Goal: Information Seeking & Learning: Learn about a topic

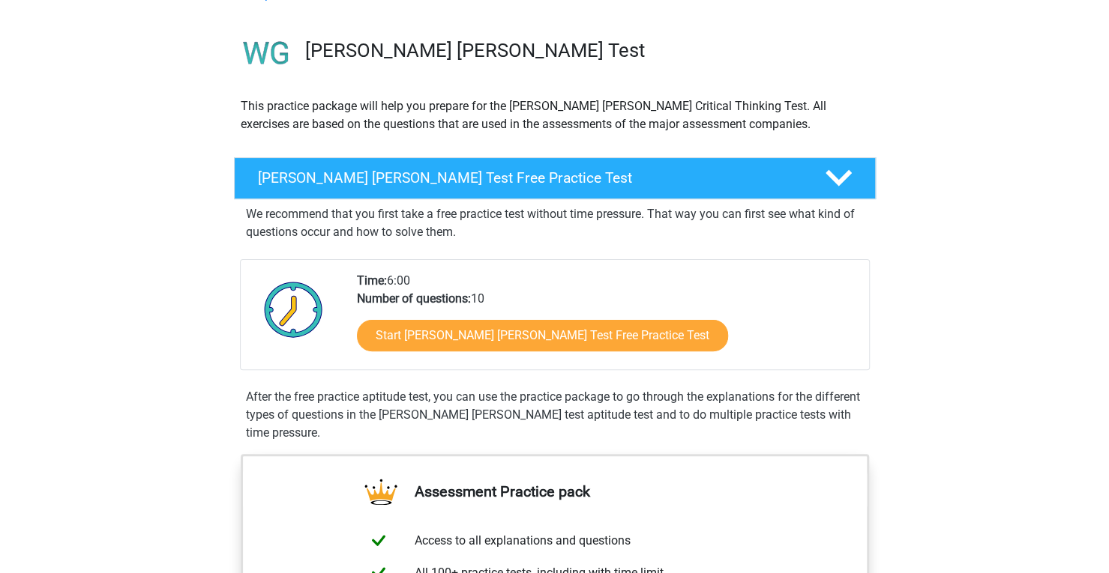
scroll to position [90, 0]
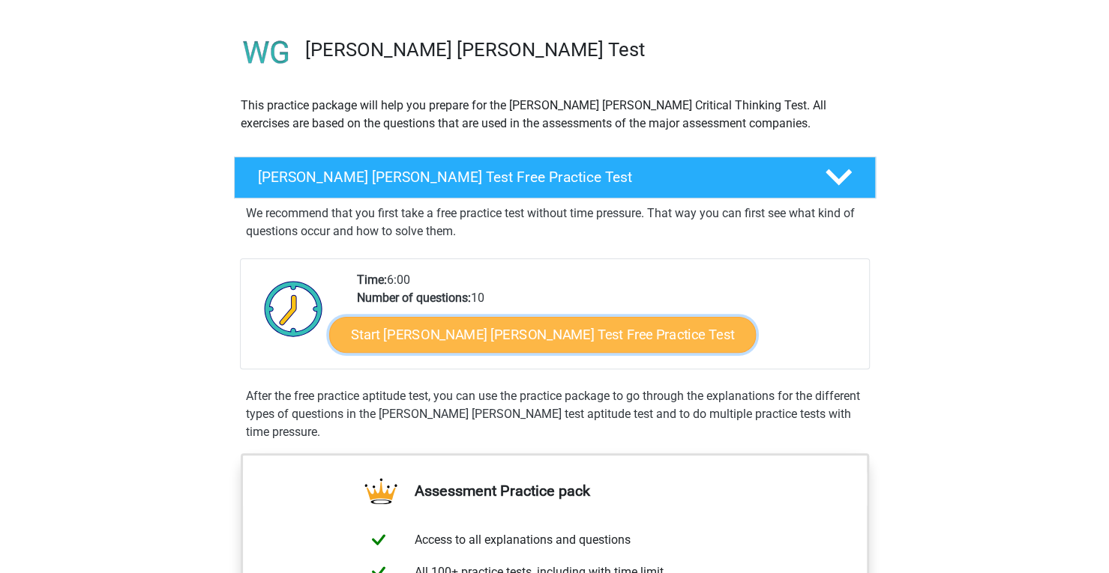
click at [445, 333] on link "Start Watson Glaser Test Free Practice Test" at bounding box center [542, 335] width 426 height 36
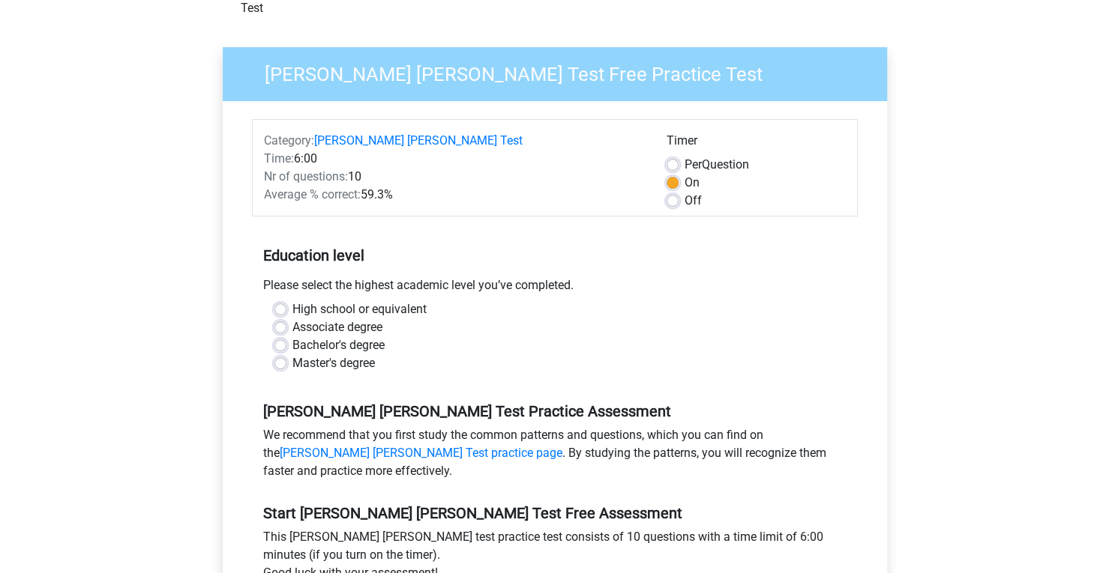
scroll to position [94, 0]
click at [292, 336] on label "Bachelor's degree" at bounding box center [338, 345] width 92 height 18
click at [277, 336] on input "Bachelor's degree" at bounding box center [280, 343] width 12 height 15
radio input "true"
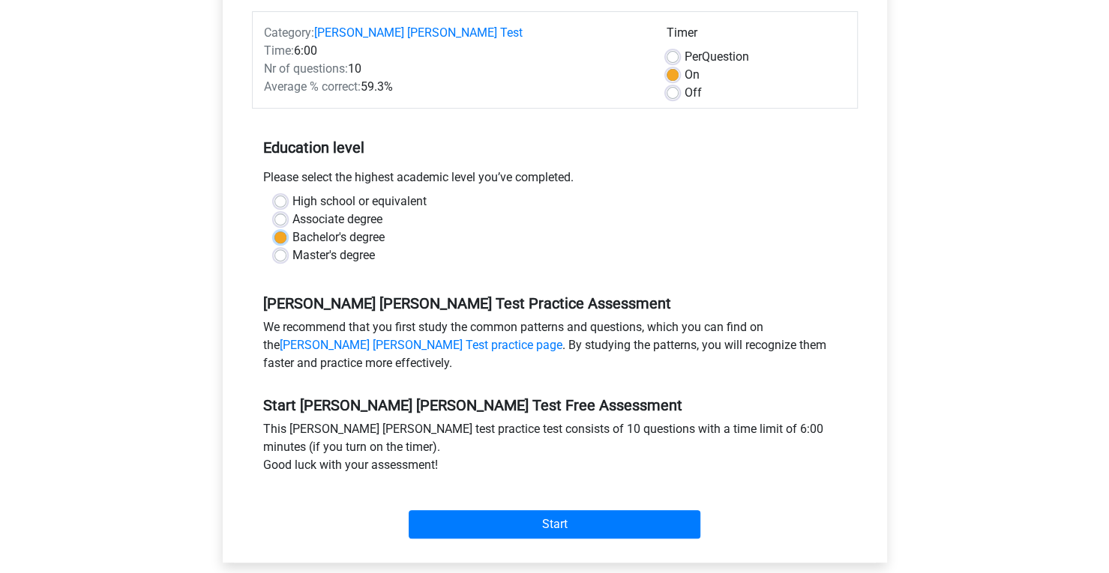
scroll to position [229, 0]
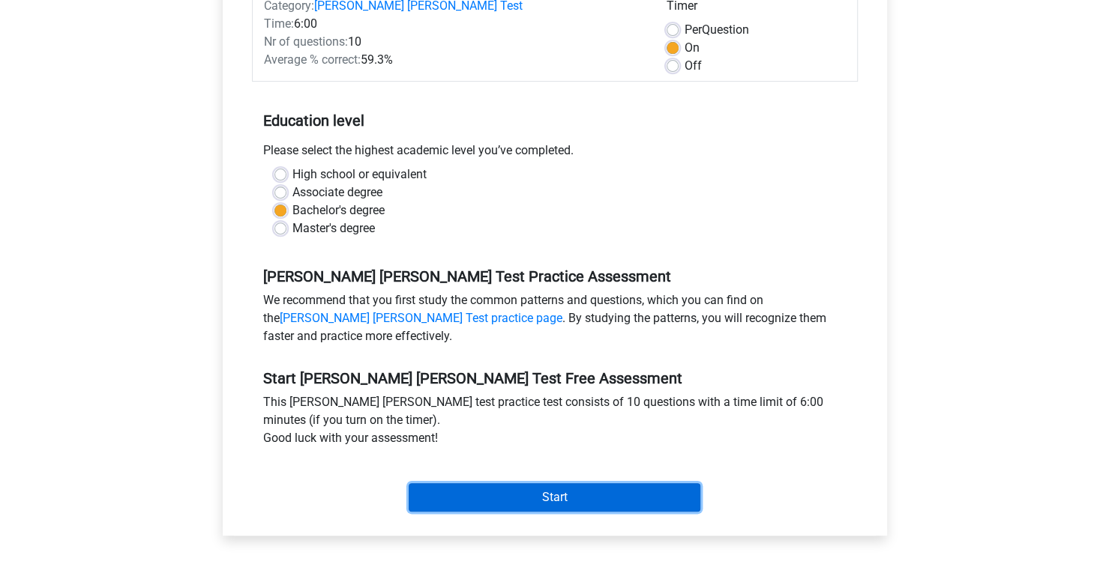
click at [442, 483] on input "Start" at bounding box center [554, 497] width 292 height 28
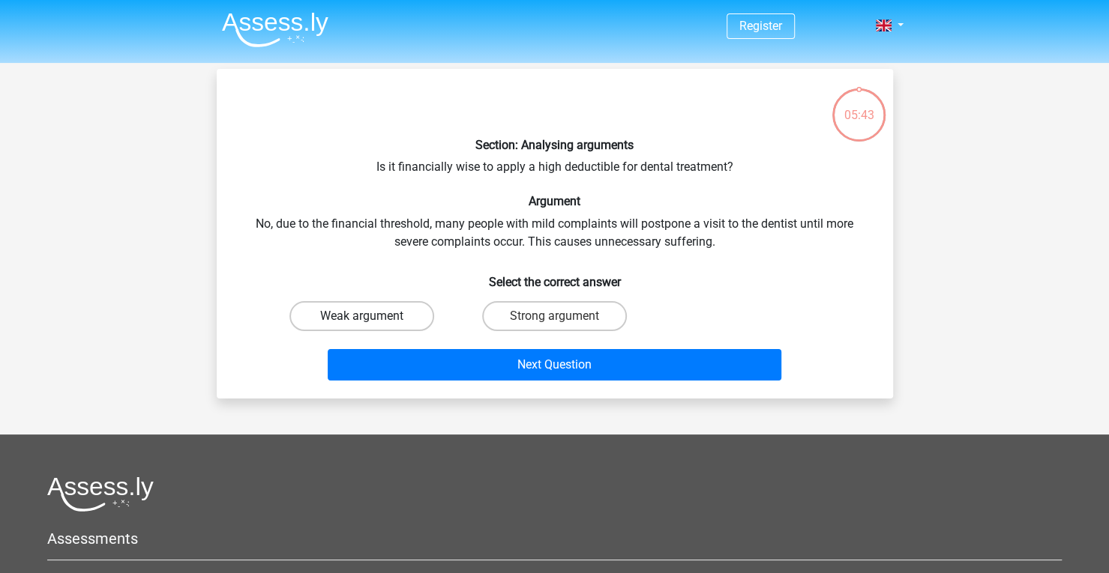
click at [403, 319] on label "Weak argument" at bounding box center [361, 316] width 145 height 30
click at [371, 319] on input "Weak argument" at bounding box center [366, 321] width 10 height 10
radio input "true"
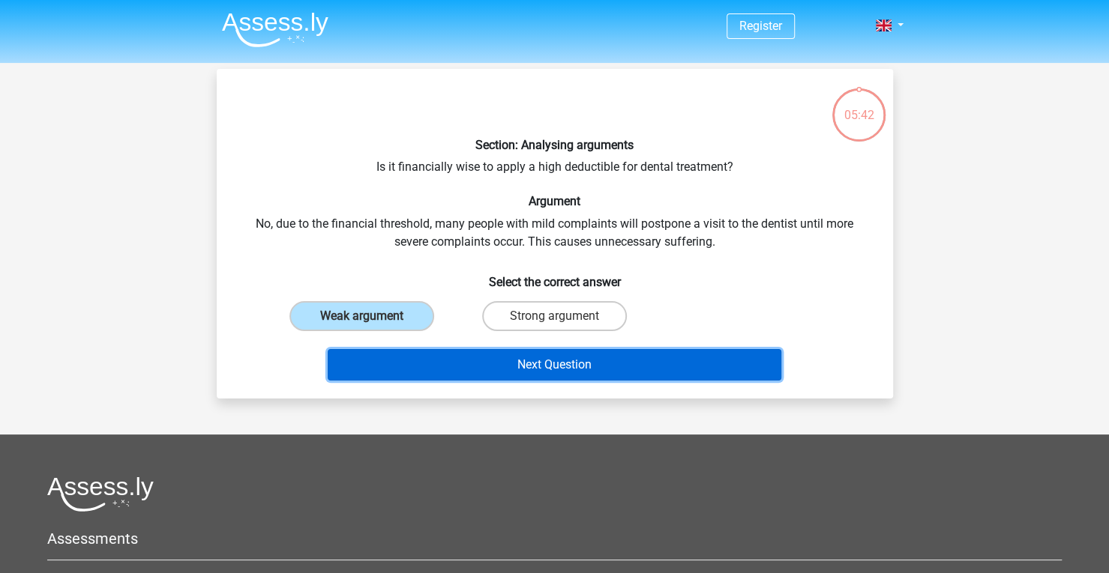
click at [414, 359] on button "Next Question" at bounding box center [554, 364] width 453 height 31
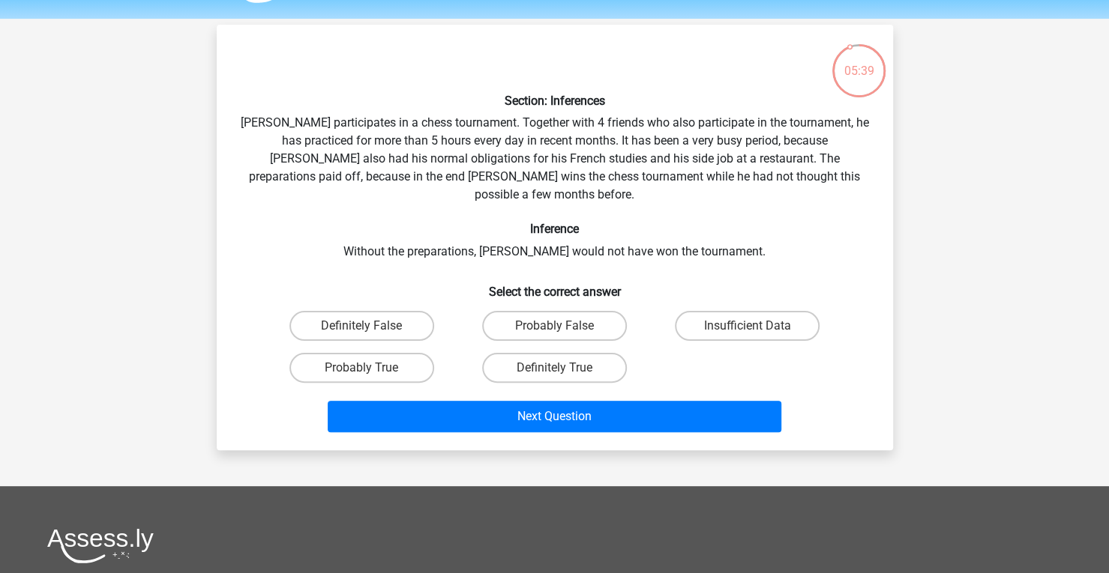
scroll to position [35, 0]
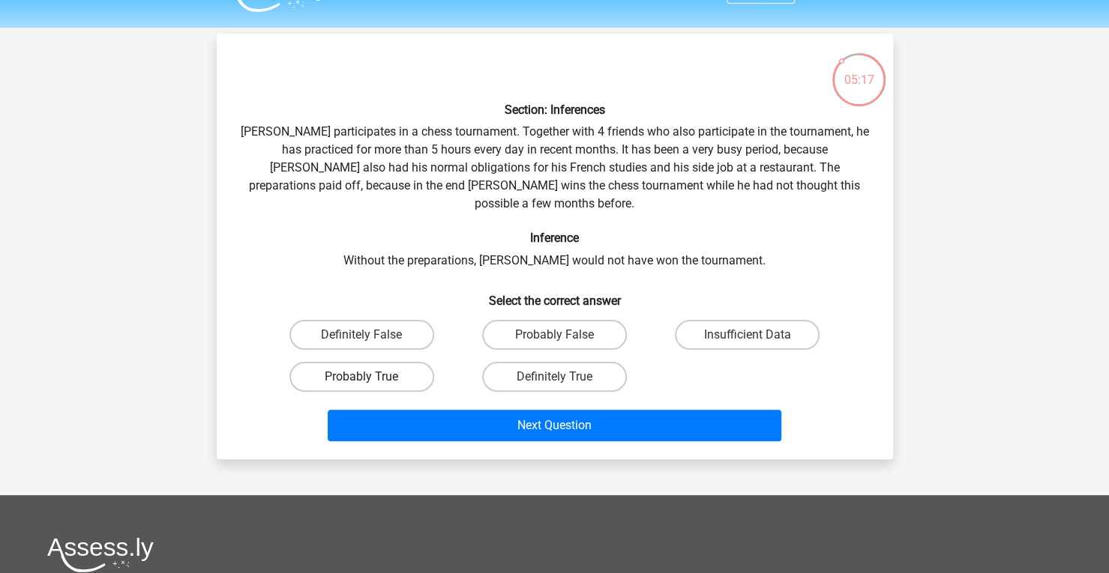
click at [407, 362] on label "Probably True" at bounding box center [361, 377] width 145 height 30
click at [371, 377] on input "Probably True" at bounding box center [366, 382] width 10 height 10
radio input "true"
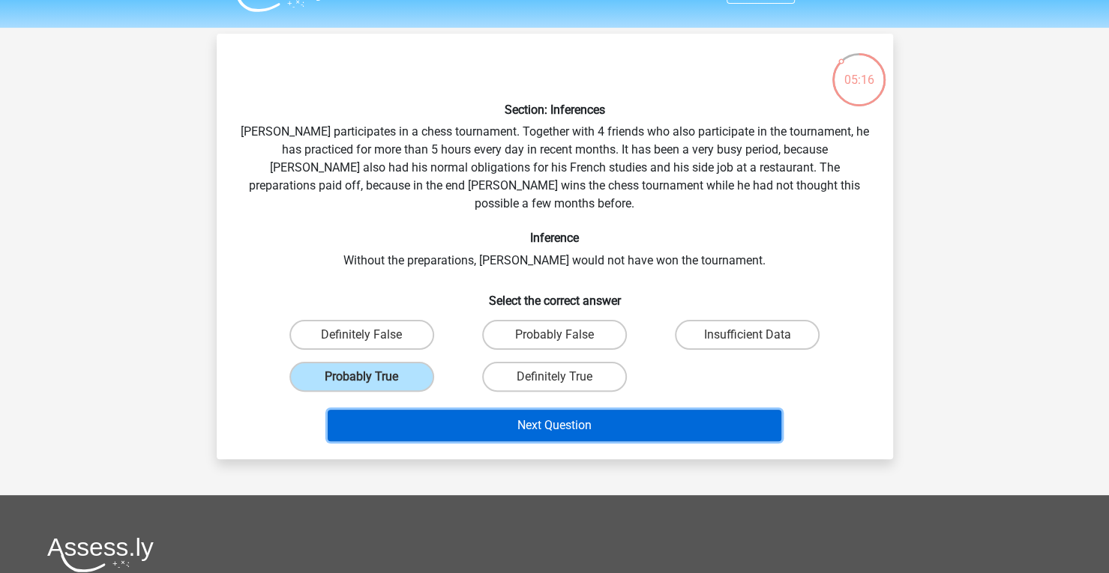
click at [437, 410] on button "Next Question" at bounding box center [554, 425] width 453 height 31
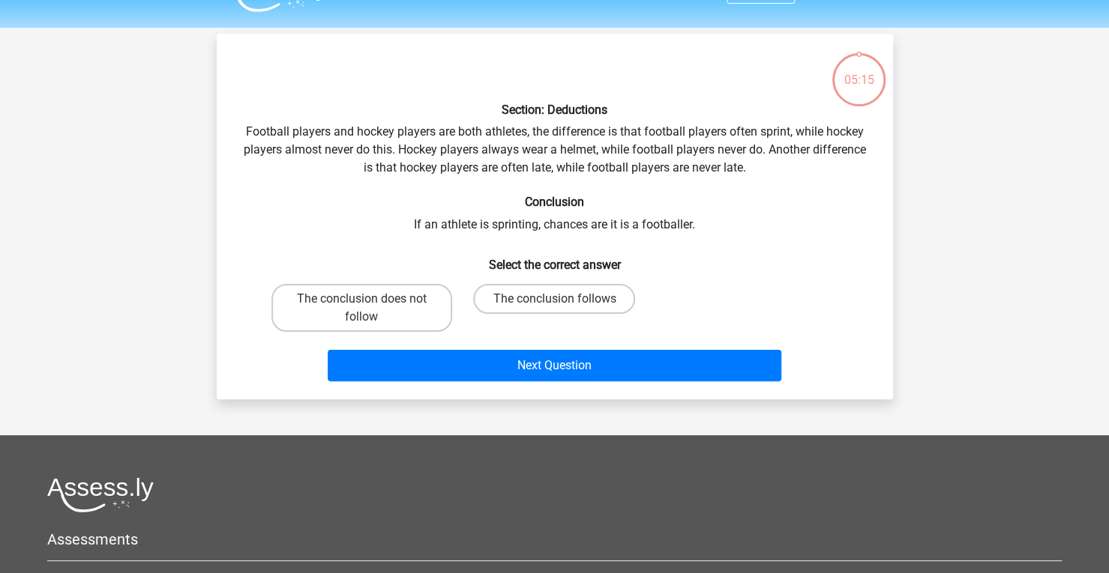
scroll to position [69, 0]
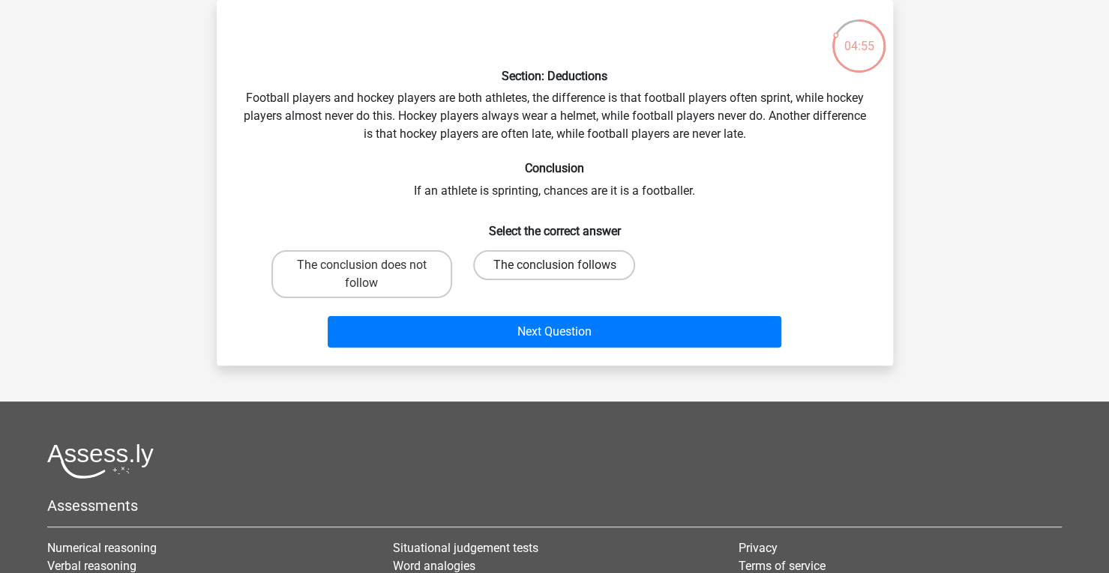
click at [486, 273] on label "The conclusion follows" at bounding box center [554, 265] width 162 height 30
click at [554, 273] on input "The conclusion follows" at bounding box center [559, 270] width 10 height 10
radio input "true"
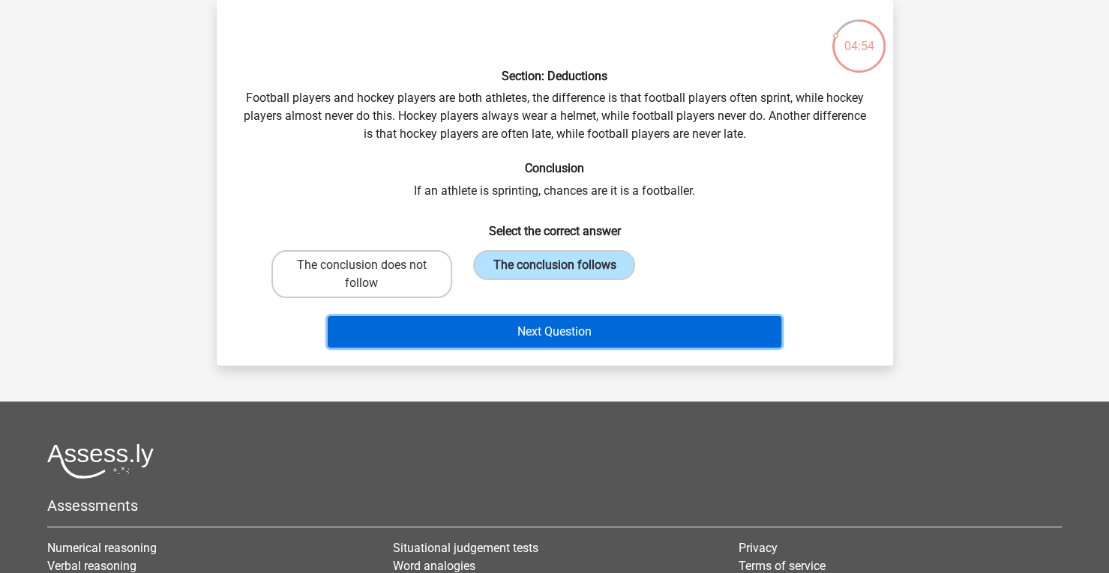
click at [463, 331] on button "Next Question" at bounding box center [554, 331] width 453 height 31
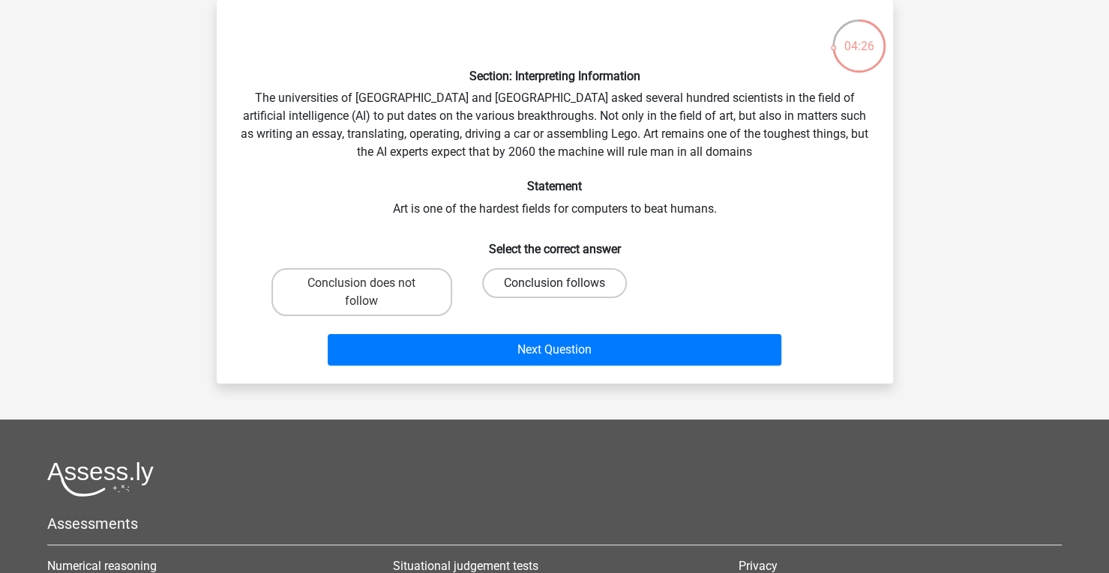
click at [498, 284] on label "Conclusion follows" at bounding box center [554, 283] width 145 height 30
click at [554, 284] on input "Conclusion follows" at bounding box center [559, 288] width 10 height 10
radio input "true"
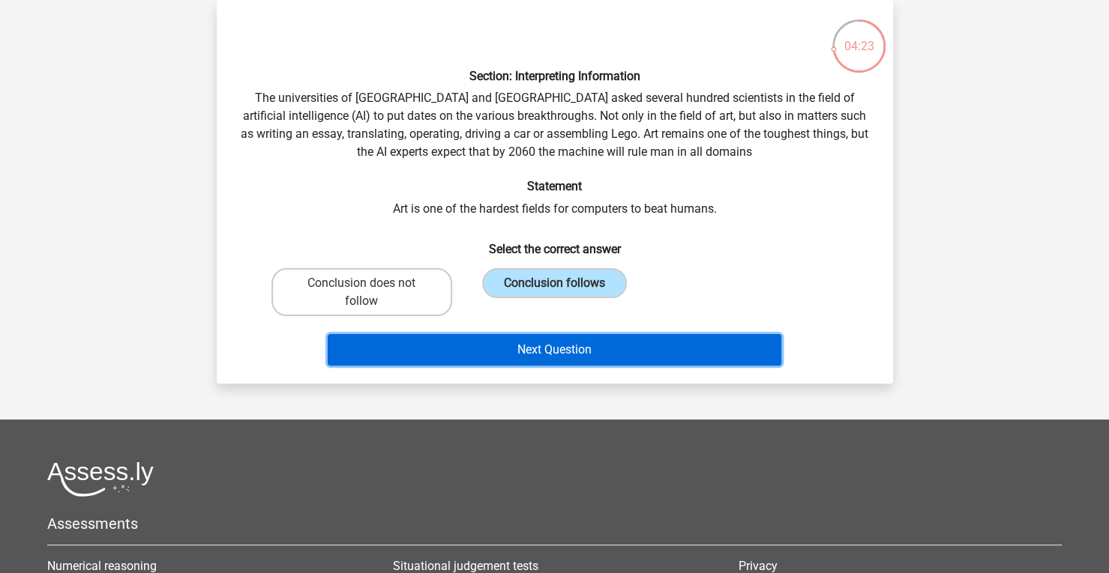
click at [474, 346] on button "Next Question" at bounding box center [554, 349] width 453 height 31
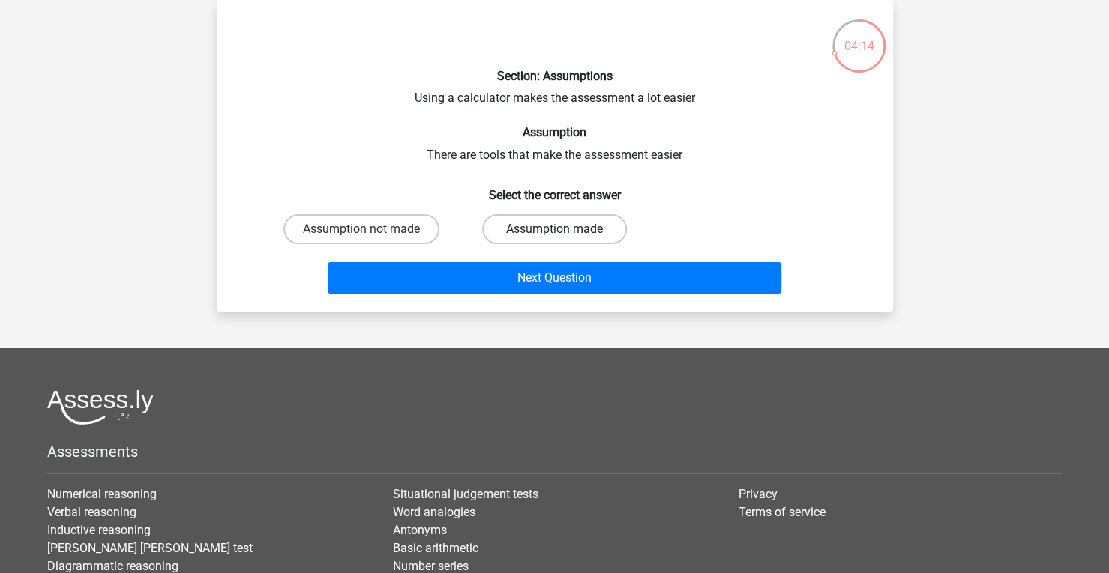
click at [537, 241] on label "Assumption made" at bounding box center [554, 229] width 145 height 30
click at [554, 239] on input "Assumption made" at bounding box center [559, 234] width 10 height 10
radio input "true"
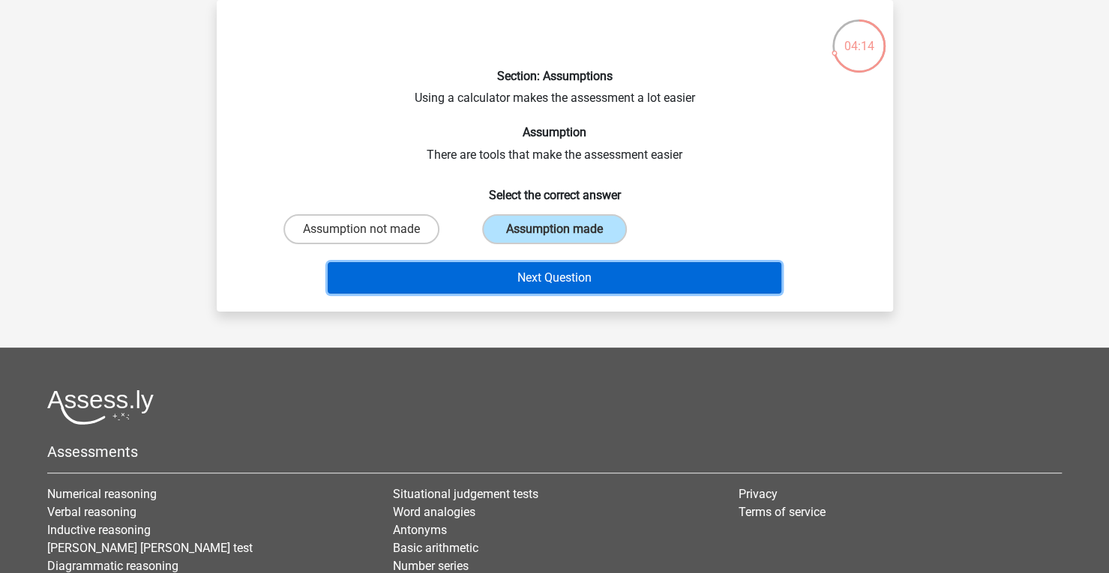
click at [538, 273] on button "Next Question" at bounding box center [554, 277] width 453 height 31
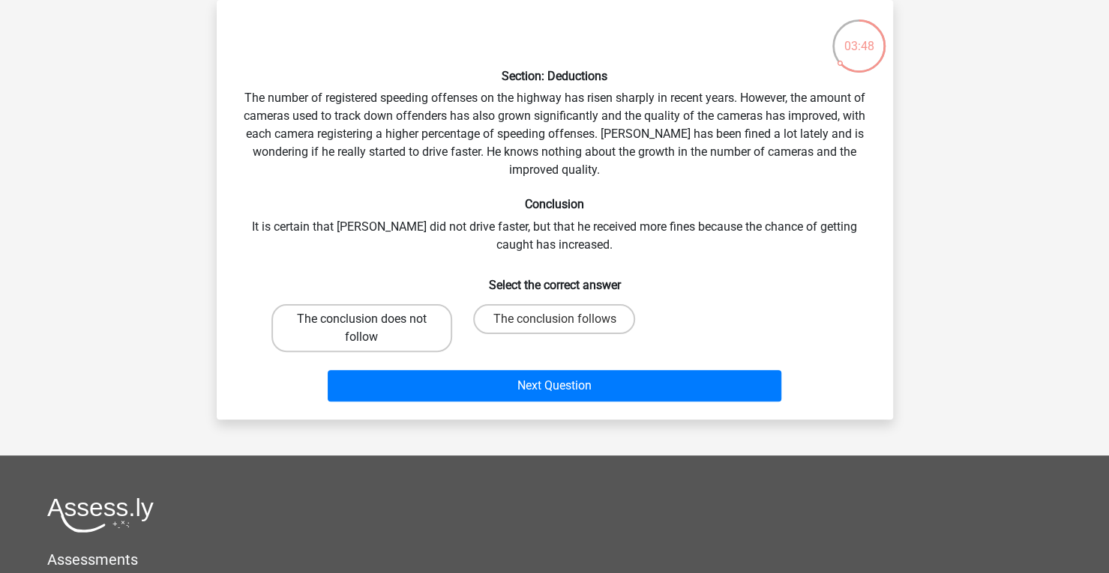
click at [387, 319] on label "The conclusion does not follow" at bounding box center [361, 328] width 181 height 48
click at [371, 319] on input "The conclusion does not follow" at bounding box center [366, 324] width 10 height 10
radio input "true"
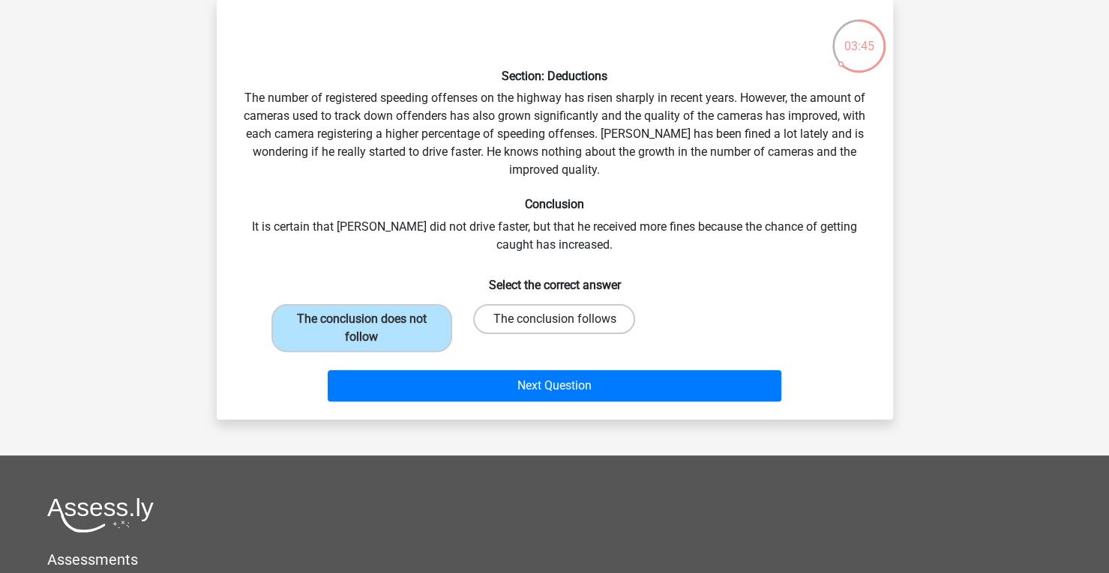
click at [520, 325] on label "The conclusion follows" at bounding box center [554, 319] width 162 height 30
click at [554, 325] on input "The conclusion follows" at bounding box center [559, 324] width 10 height 10
radio input "true"
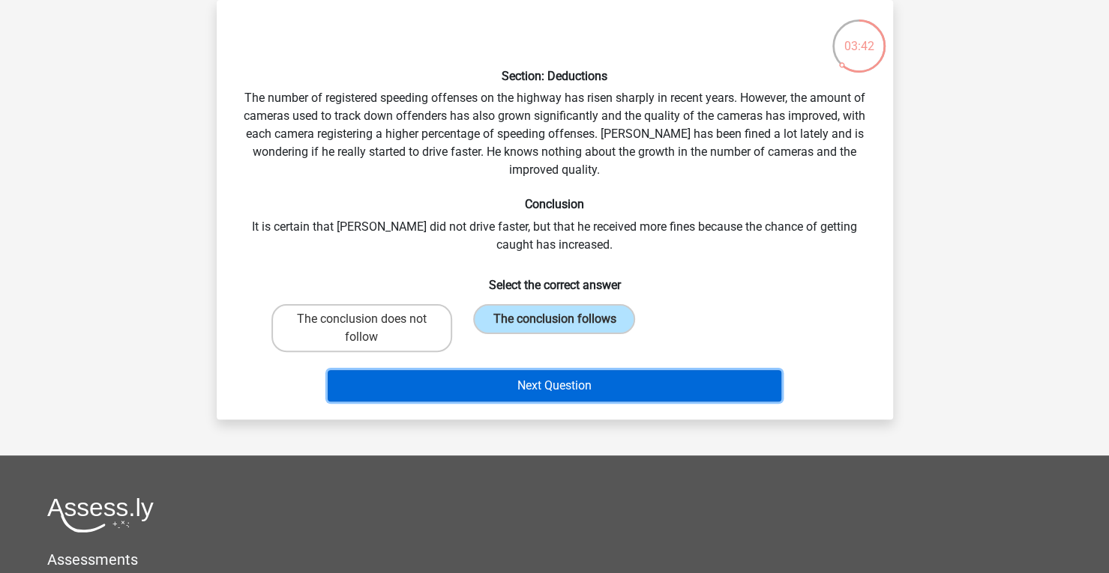
click at [464, 391] on button "Next Question" at bounding box center [554, 385] width 453 height 31
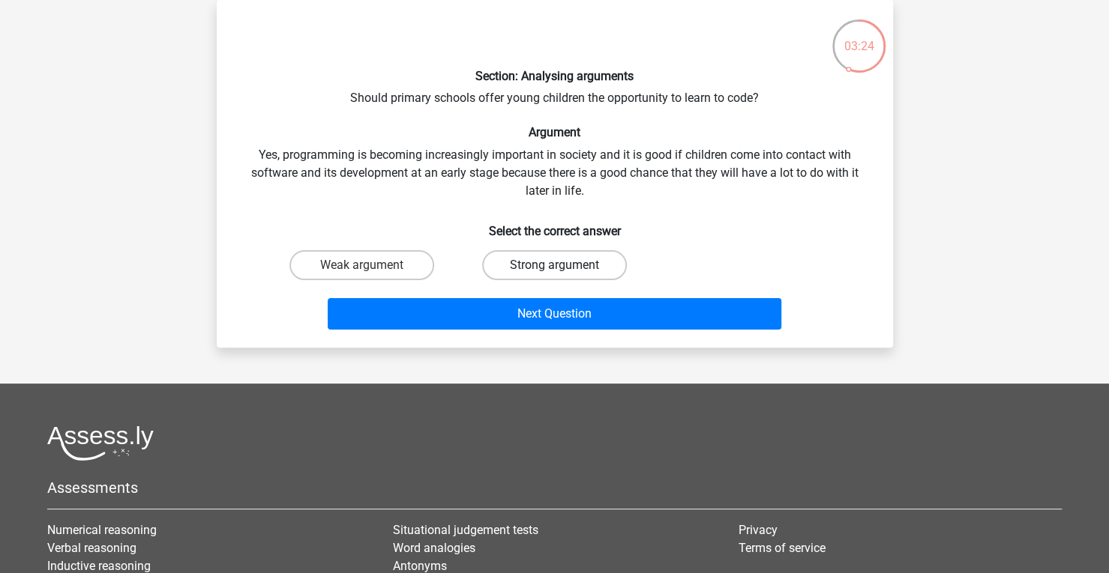
click at [525, 263] on label "Strong argument" at bounding box center [554, 265] width 145 height 30
click at [554, 265] on input "Strong argument" at bounding box center [559, 270] width 10 height 10
radio input "true"
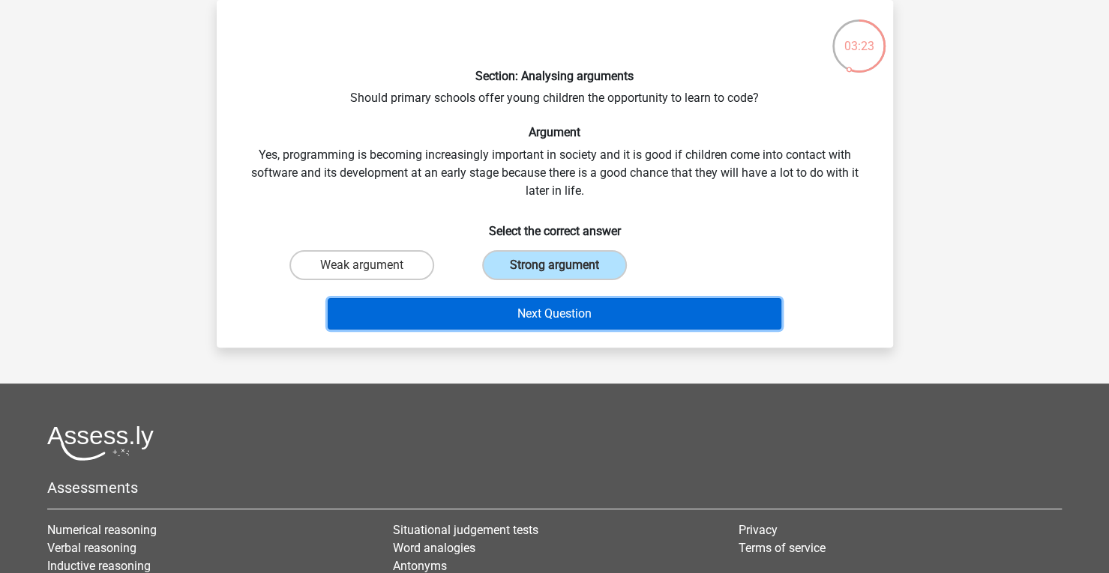
click at [518, 303] on button "Next Question" at bounding box center [554, 313] width 453 height 31
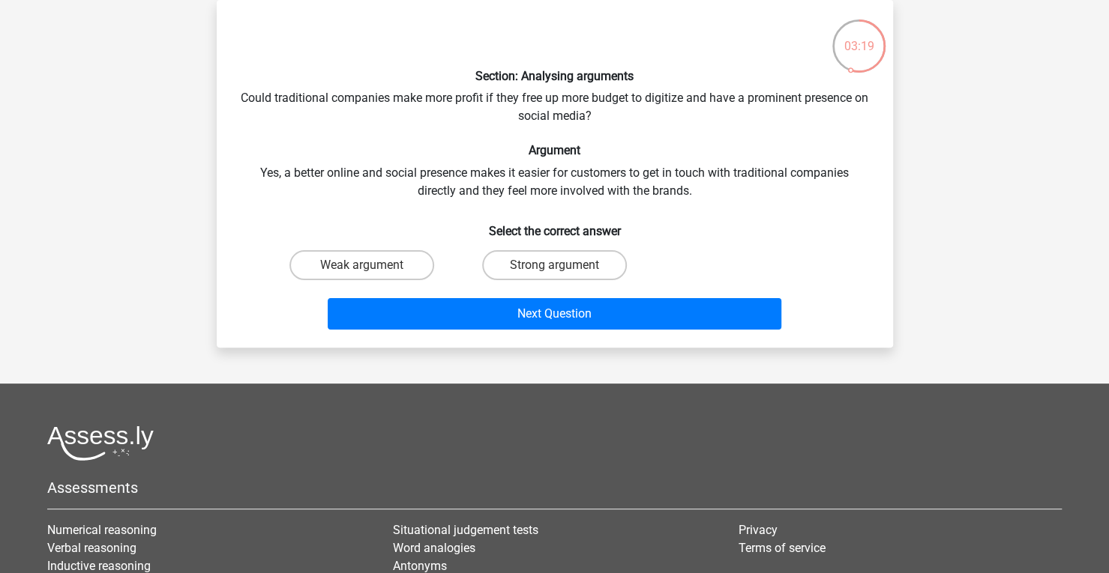
scroll to position [0, 0]
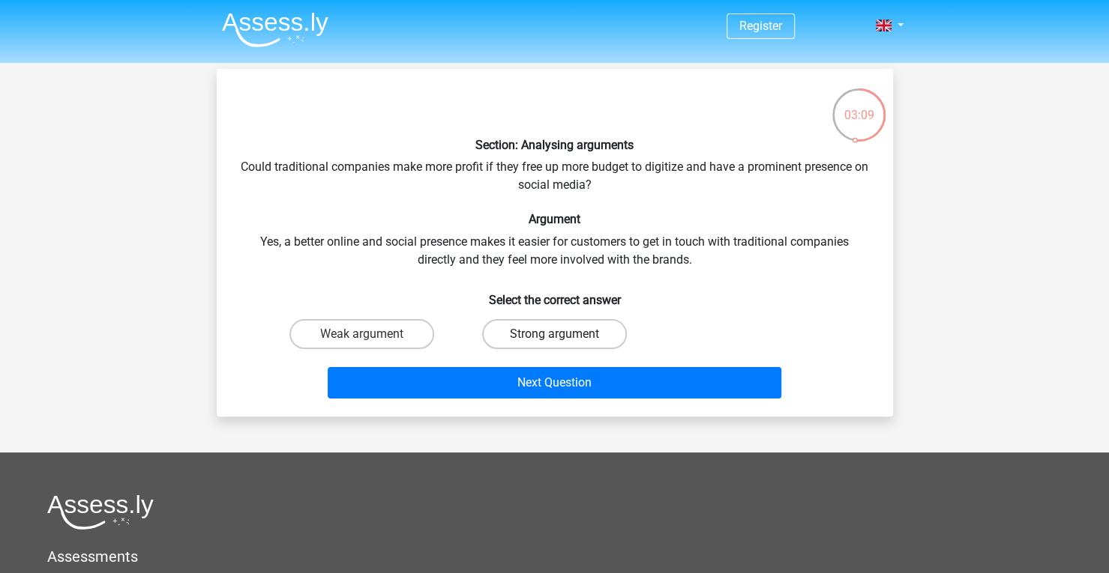
click at [519, 329] on label "Strong argument" at bounding box center [554, 334] width 145 height 30
click at [554, 334] on input "Strong argument" at bounding box center [559, 339] width 10 height 10
radio input "true"
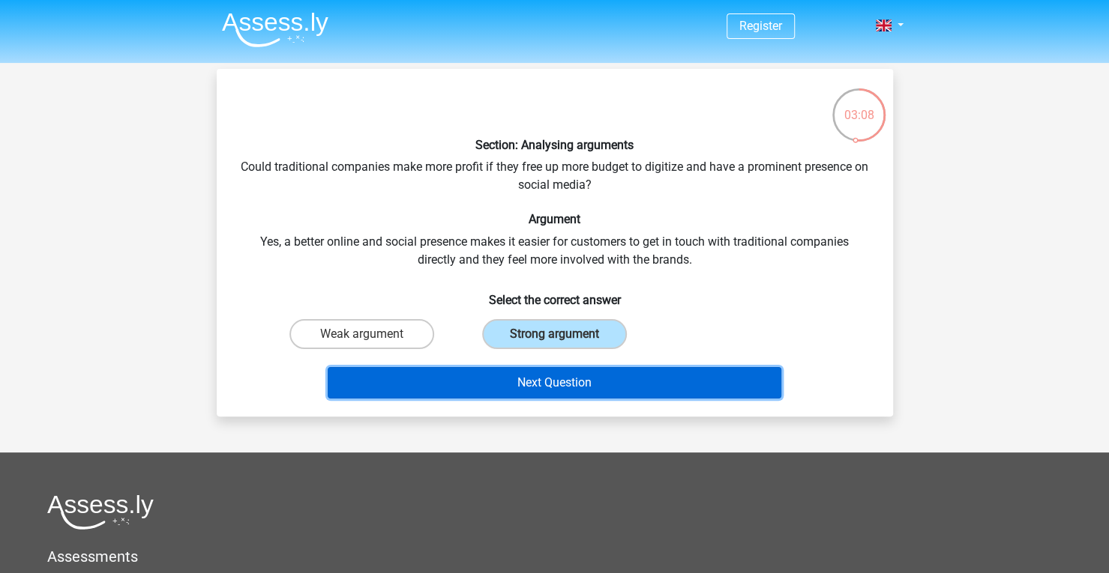
click at [519, 379] on button "Next Question" at bounding box center [554, 382] width 453 height 31
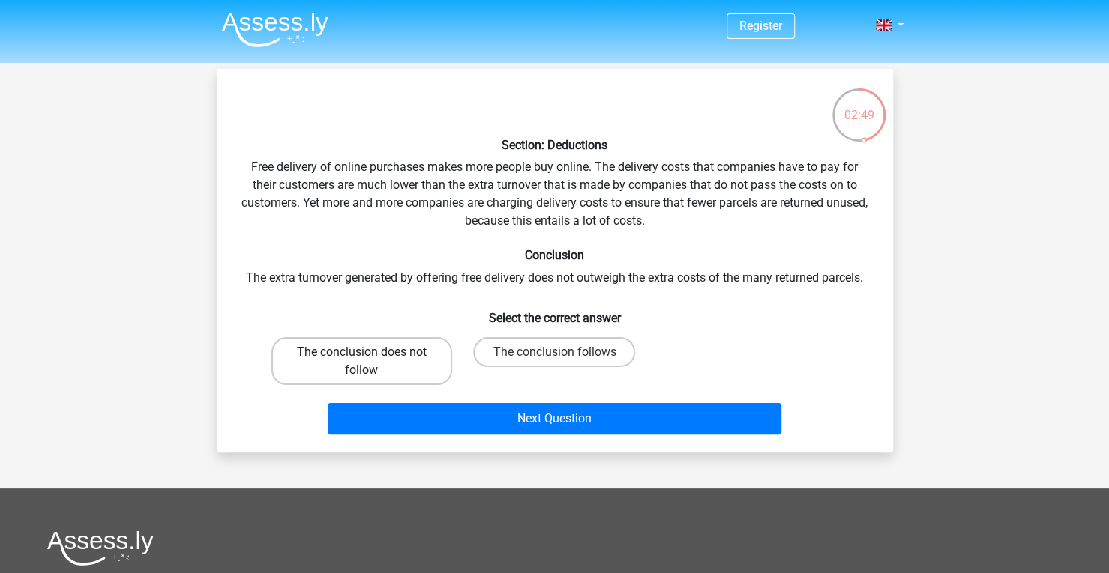
click at [396, 344] on label "The conclusion does not follow" at bounding box center [361, 361] width 181 height 48
click at [371, 352] on input "The conclusion does not follow" at bounding box center [366, 357] width 10 height 10
radio input "true"
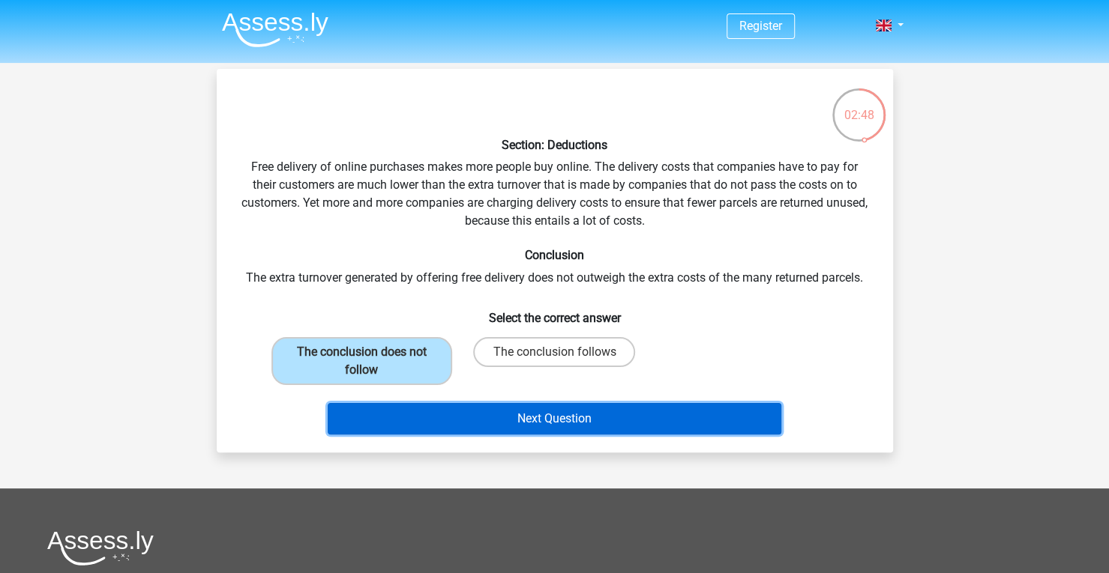
click at [442, 414] on button "Next Question" at bounding box center [554, 418] width 453 height 31
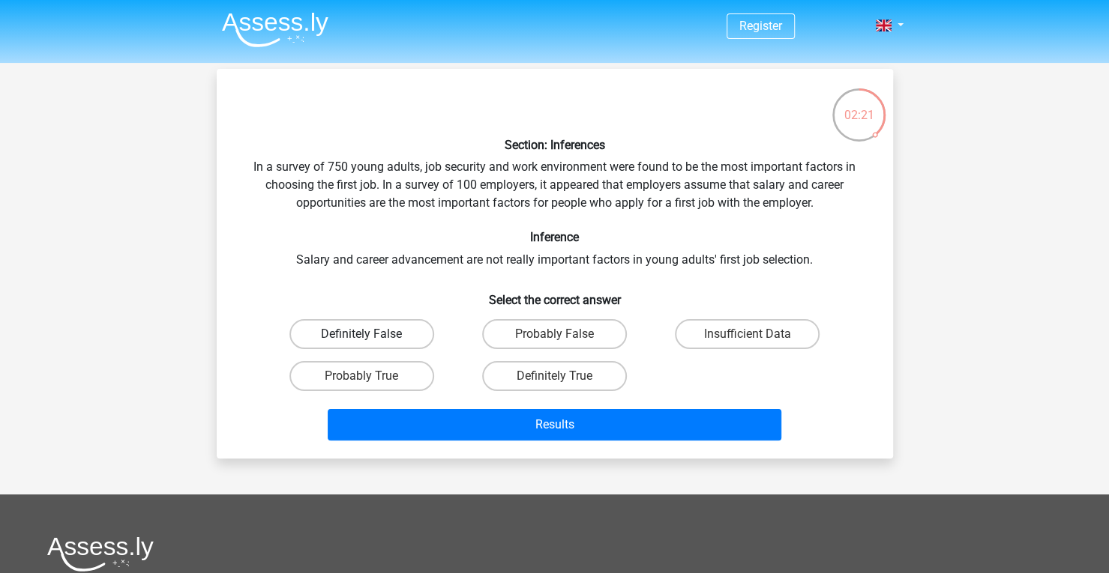
click at [403, 331] on label "Definitely False" at bounding box center [361, 334] width 145 height 30
click at [371, 334] on input "Definitely False" at bounding box center [366, 339] width 10 height 10
radio input "true"
click at [519, 341] on label "Probably False" at bounding box center [554, 334] width 145 height 30
click at [554, 341] on input "Probably False" at bounding box center [559, 339] width 10 height 10
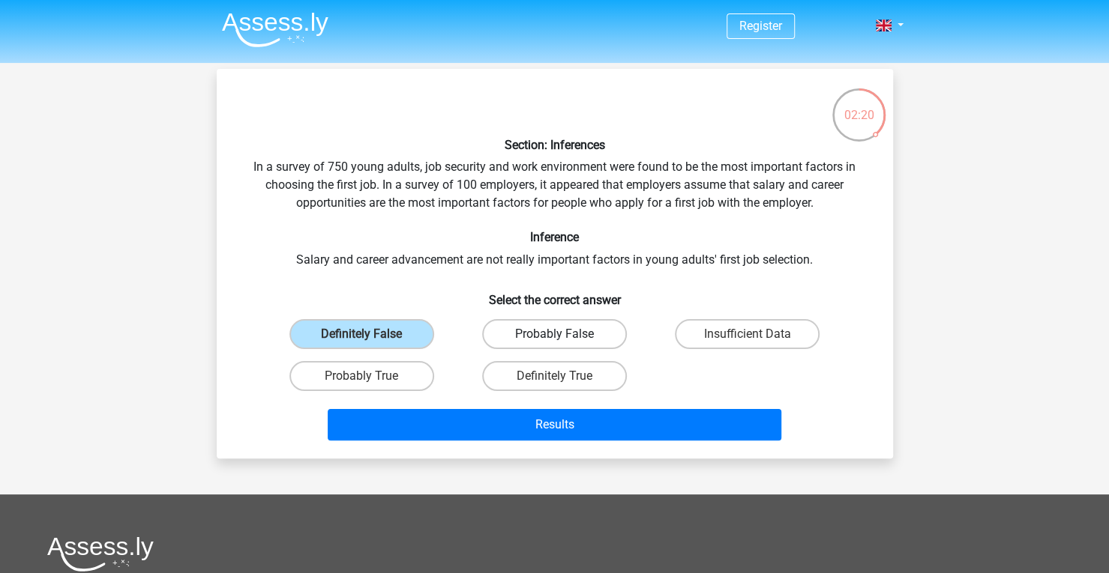
radio input "true"
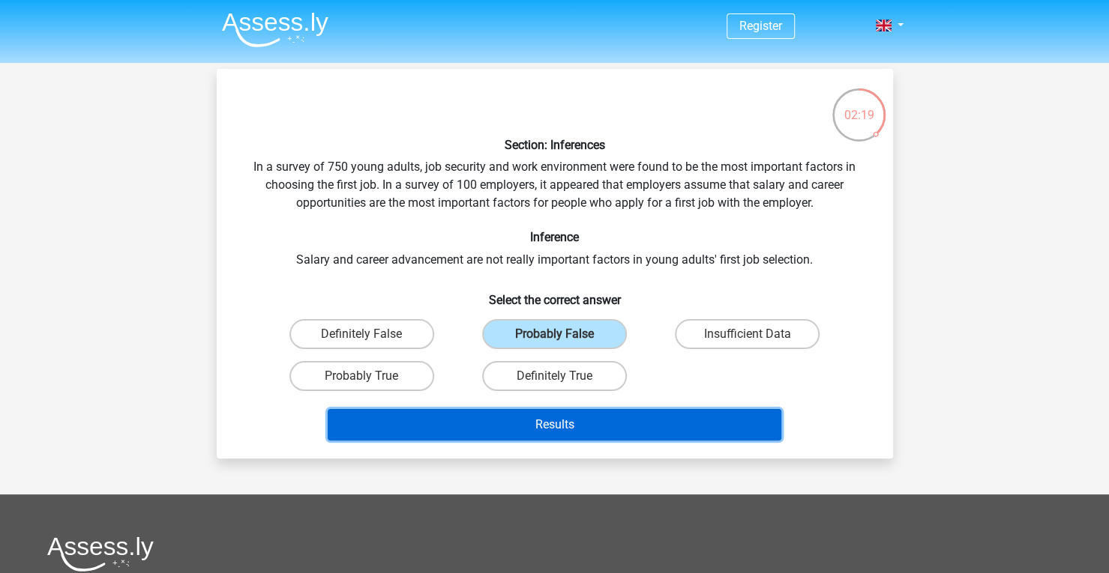
click at [477, 423] on button "Results" at bounding box center [554, 424] width 453 height 31
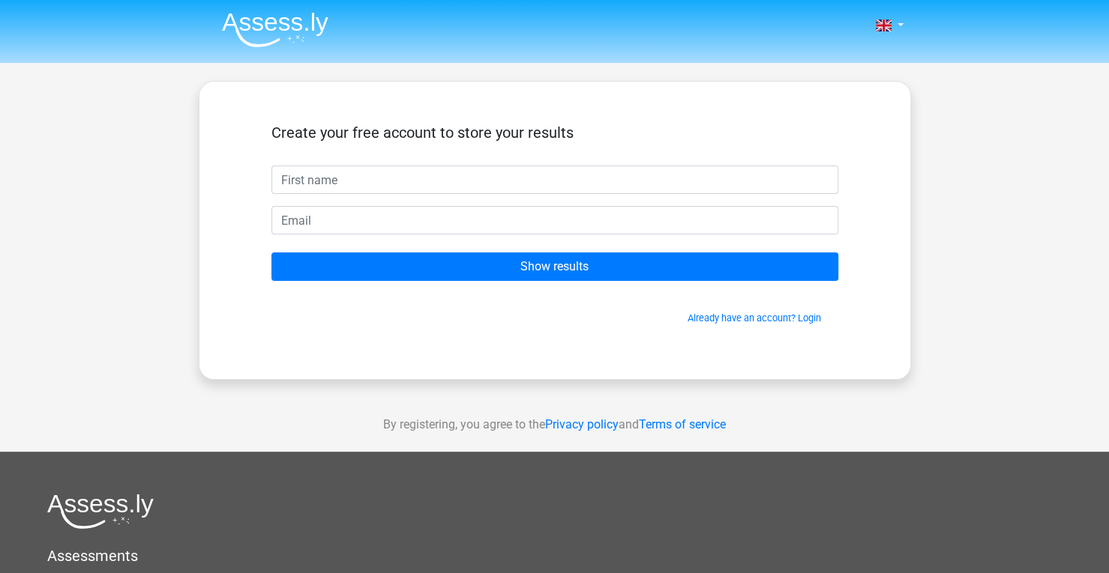
click at [411, 184] on input "text" at bounding box center [554, 180] width 567 height 28
type input "Suhaana"
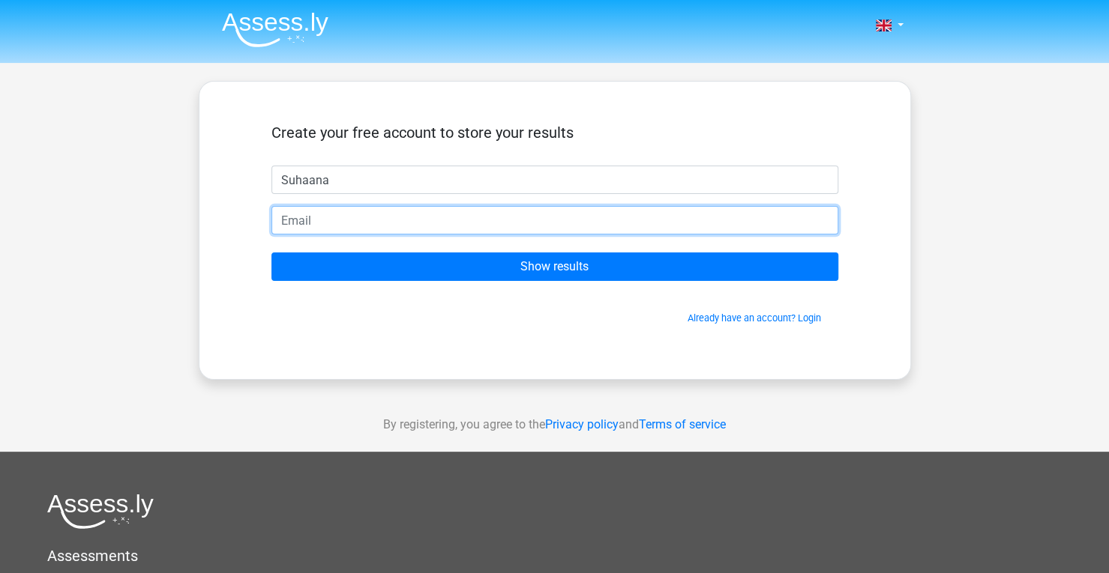
click at [393, 217] on input "email" at bounding box center [554, 220] width 567 height 28
type input "[EMAIL_ADDRESS][DOMAIN_NAME]"
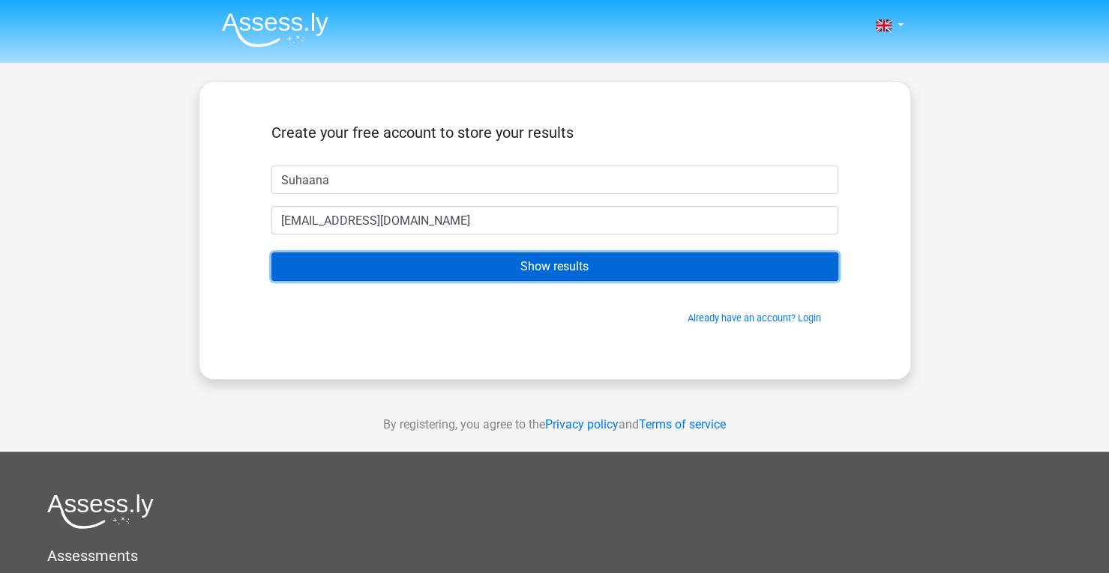
click at [407, 266] on input "Show results" at bounding box center [554, 267] width 567 height 28
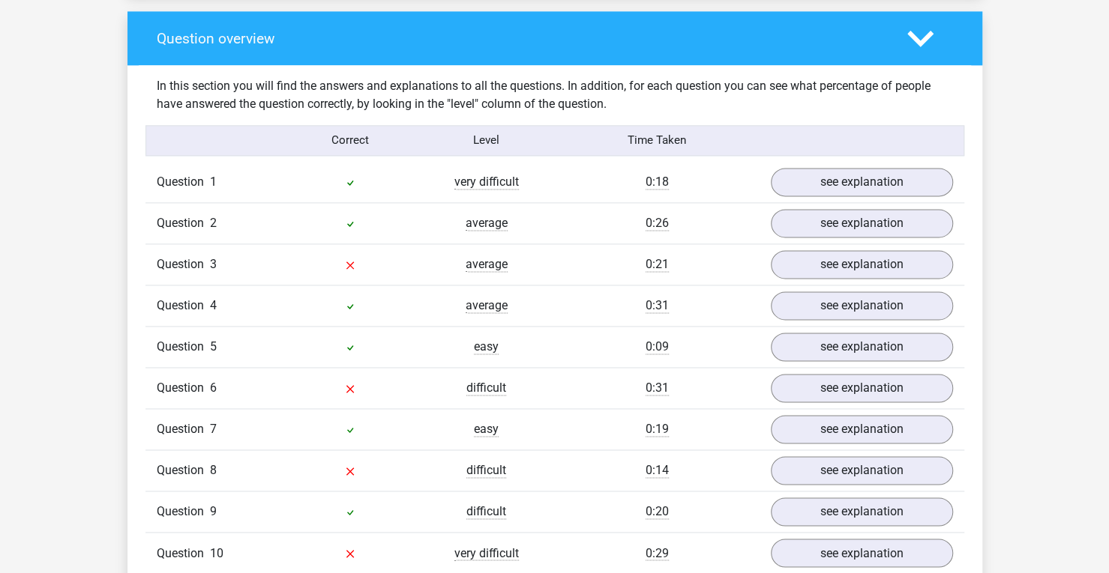
scroll to position [1109, 0]
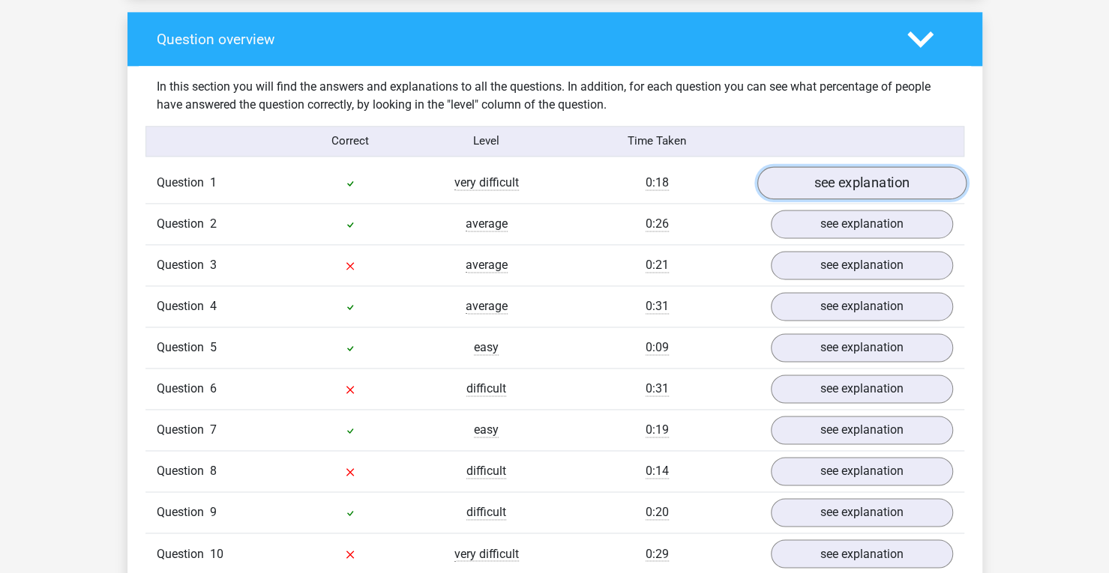
click at [817, 170] on link "see explanation" at bounding box center [860, 182] width 209 height 33
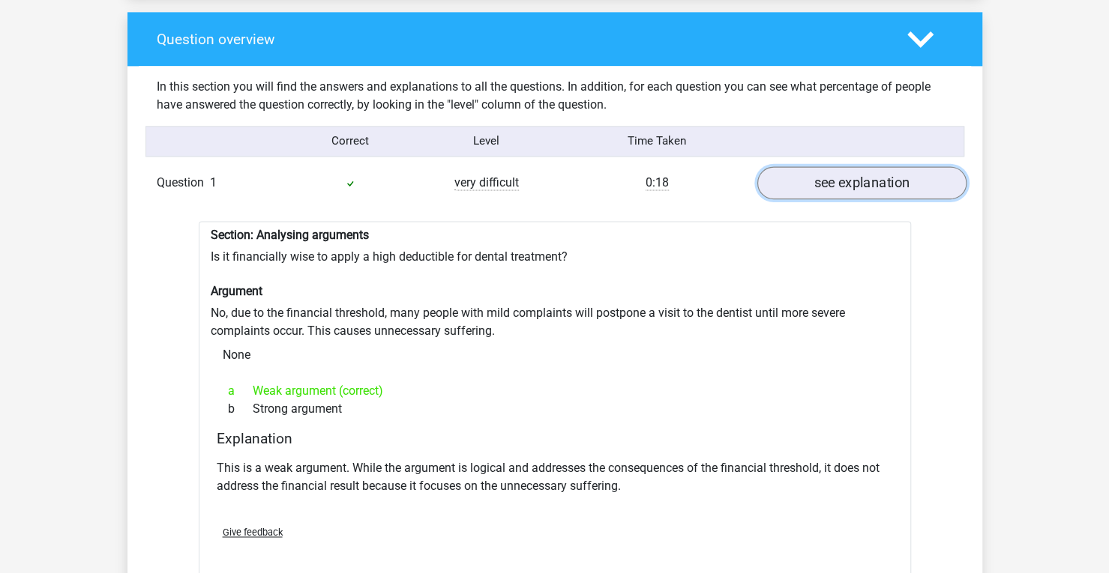
drag, startPoint x: 817, startPoint y: 170, endPoint x: 790, endPoint y: 173, distance: 27.1
click at [790, 173] on link "see explanation" at bounding box center [860, 182] width 209 height 33
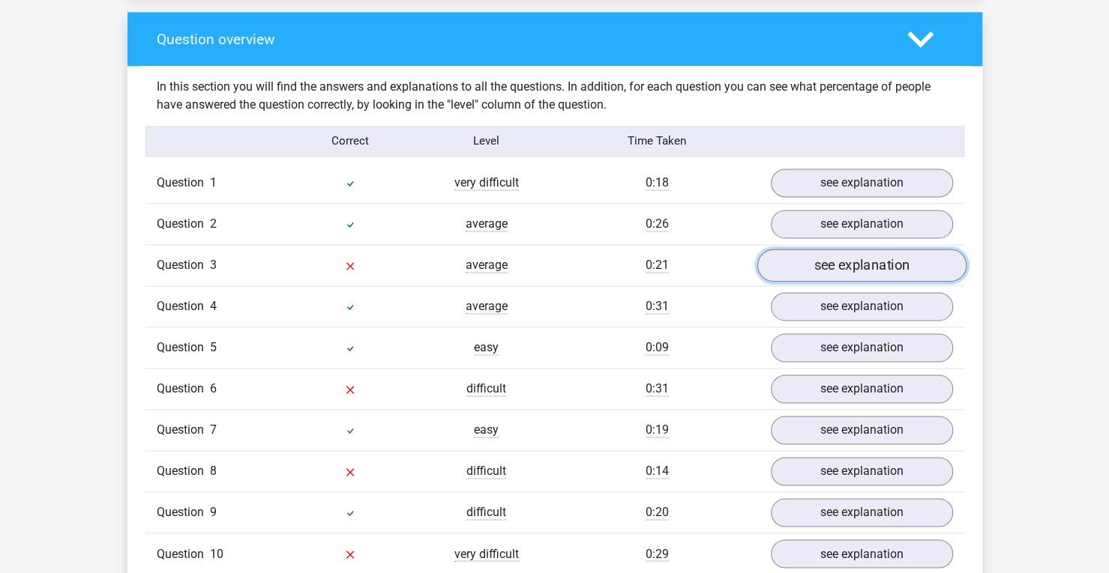
click at [820, 249] on link "see explanation" at bounding box center [860, 265] width 209 height 33
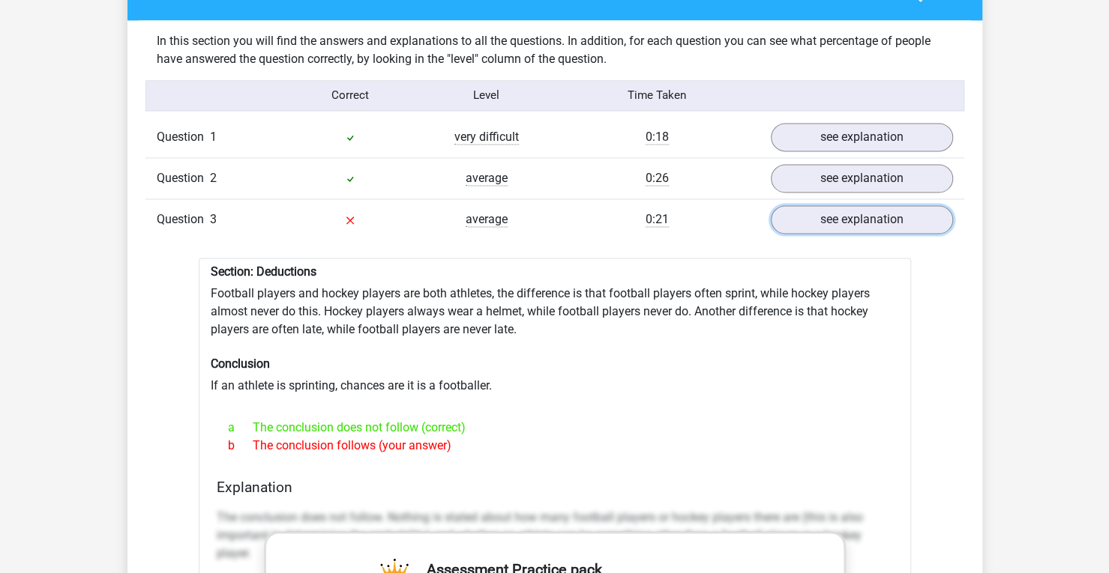
scroll to position [1154, 0]
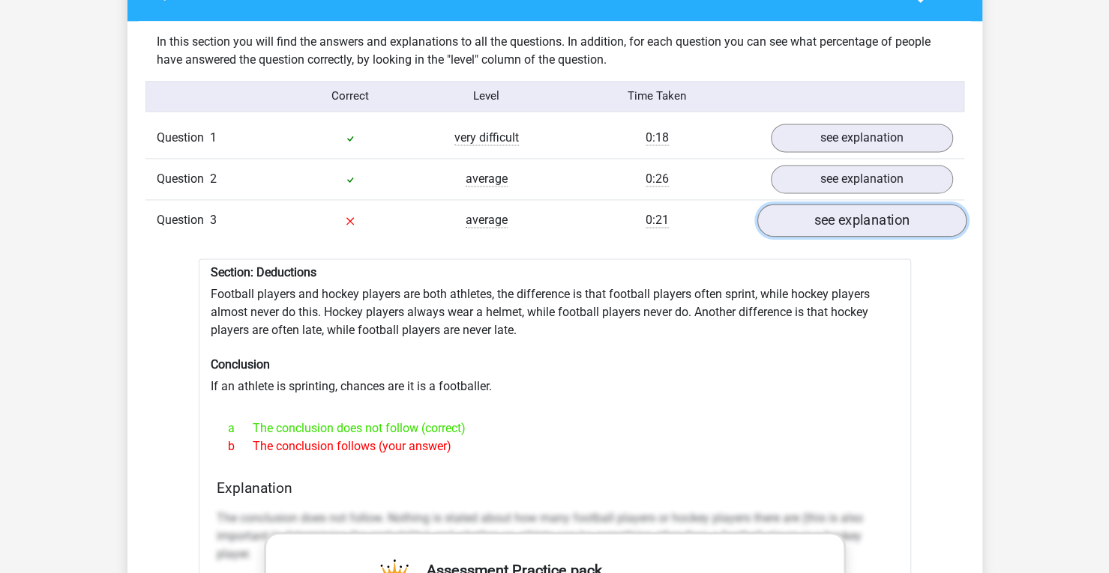
click at [829, 212] on link "see explanation" at bounding box center [860, 220] width 209 height 33
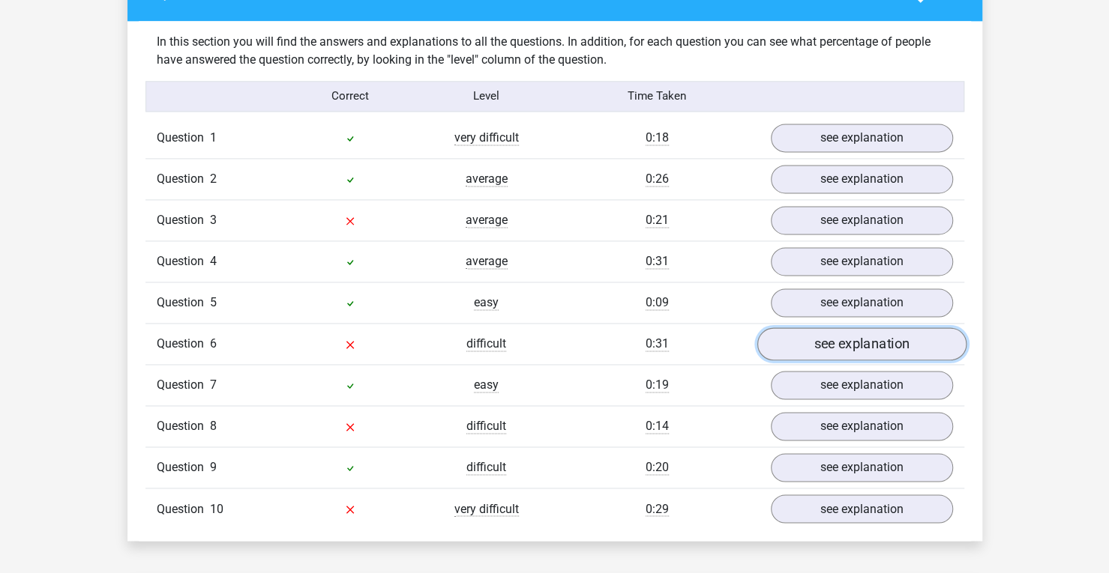
click at [826, 328] on link "see explanation" at bounding box center [860, 344] width 209 height 33
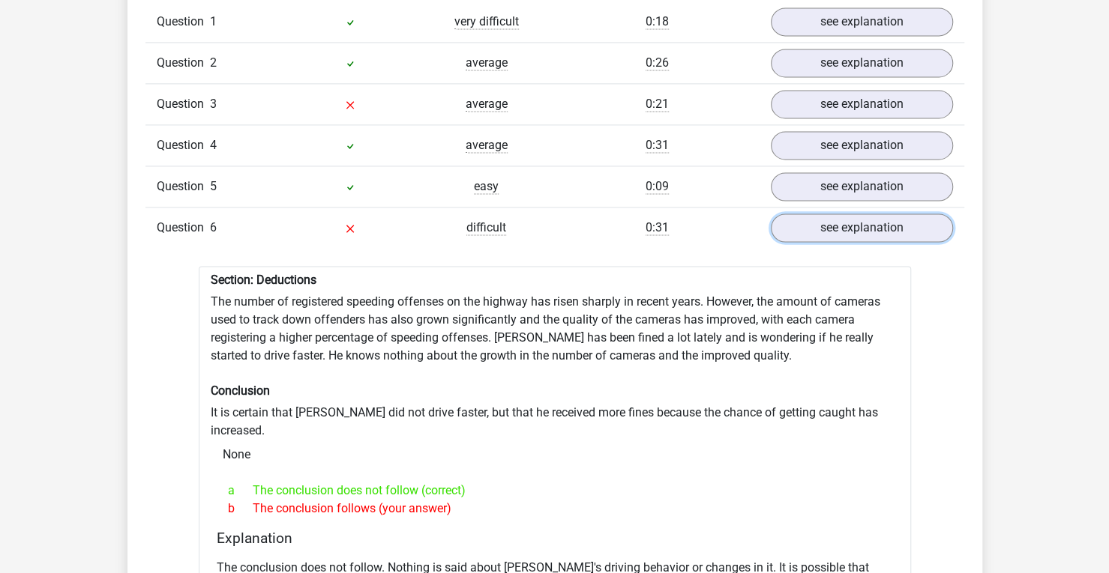
scroll to position [1278, 0]
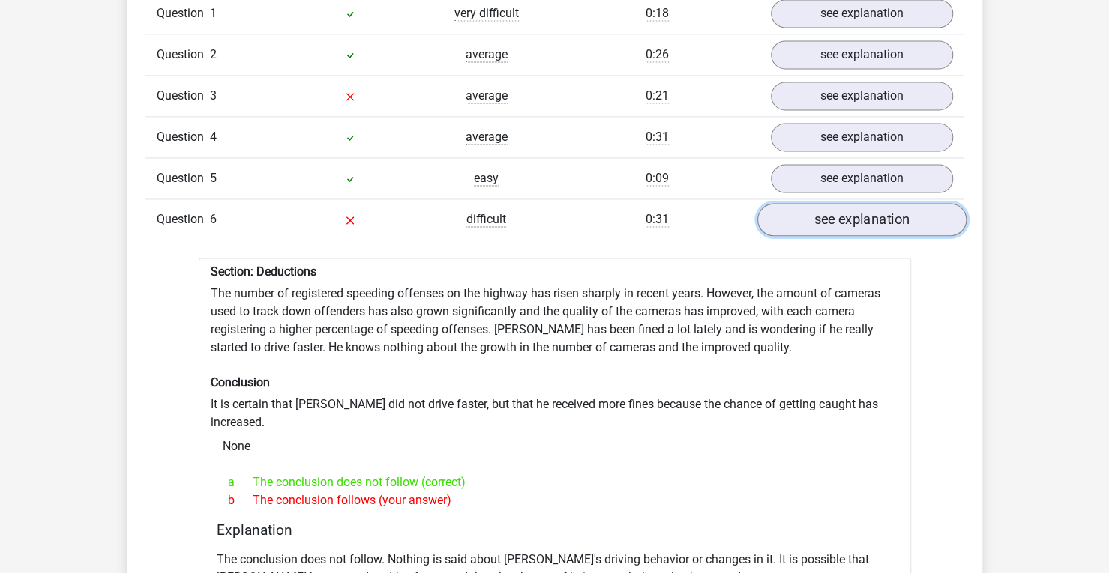
click at [826, 203] on link "see explanation" at bounding box center [860, 219] width 209 height 33
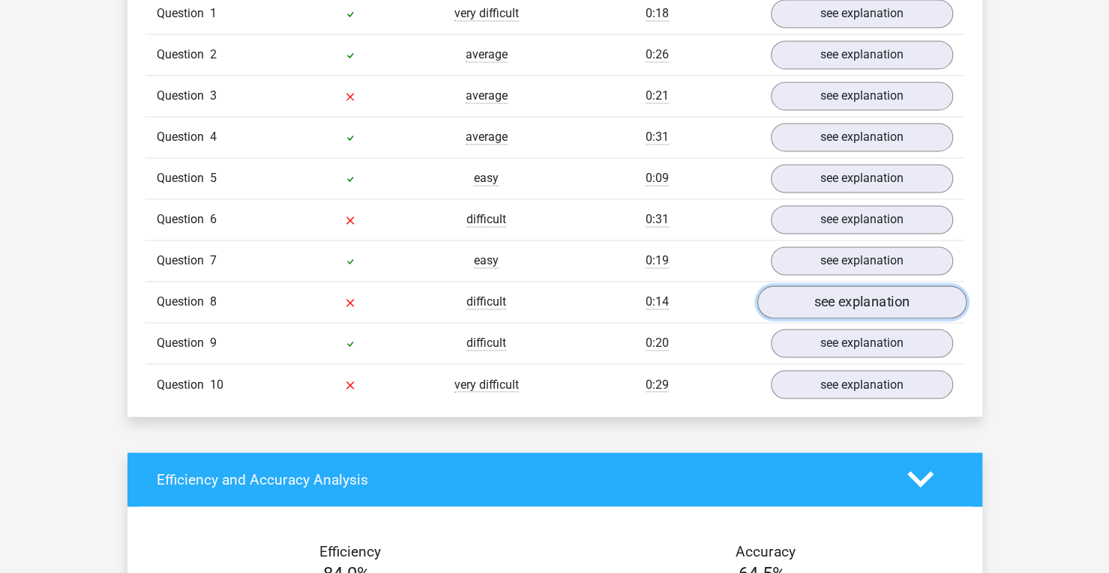
click at [826, 292] on link "see explanation" at bounding box center [860, 302] width 209 height 33
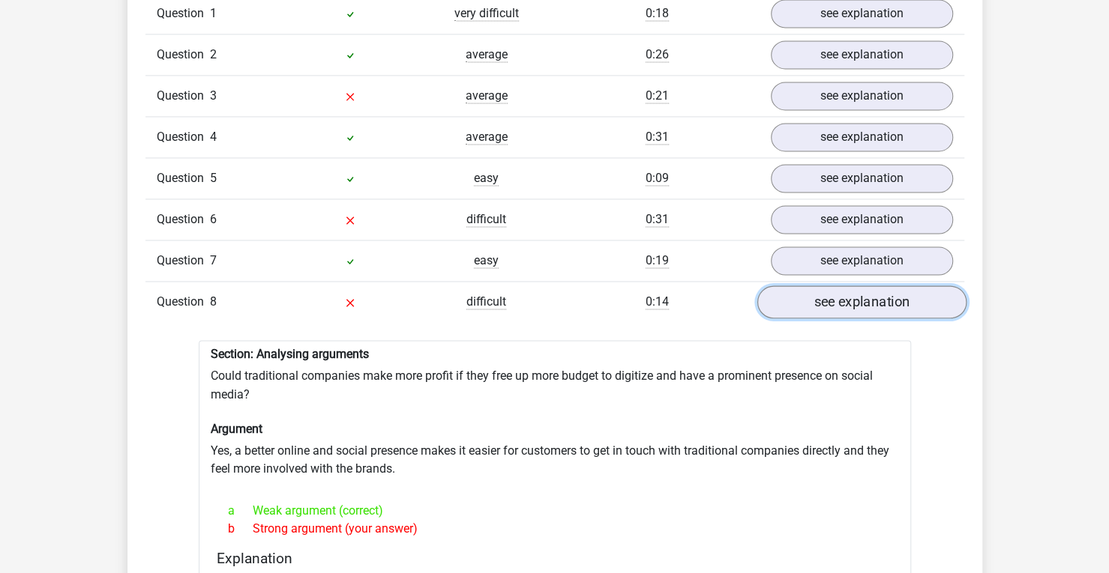
click at [826, 292] on link "see explanation" at bounding box center [860, 302] width 209 height 33
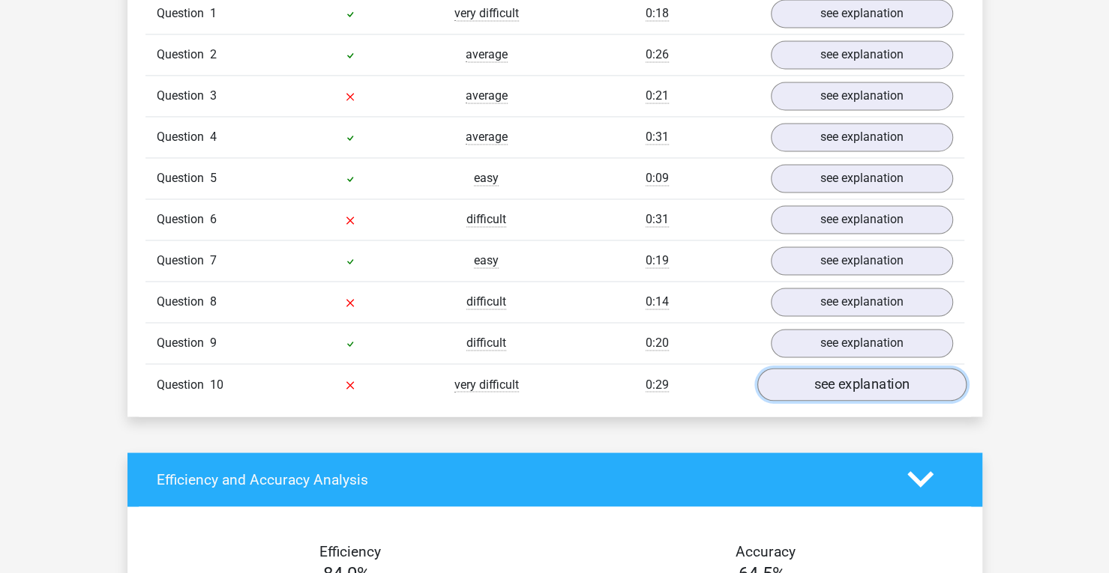
click at [820, 368] on link "see explanation" at bounding box center [860, 384] width 209 height 33
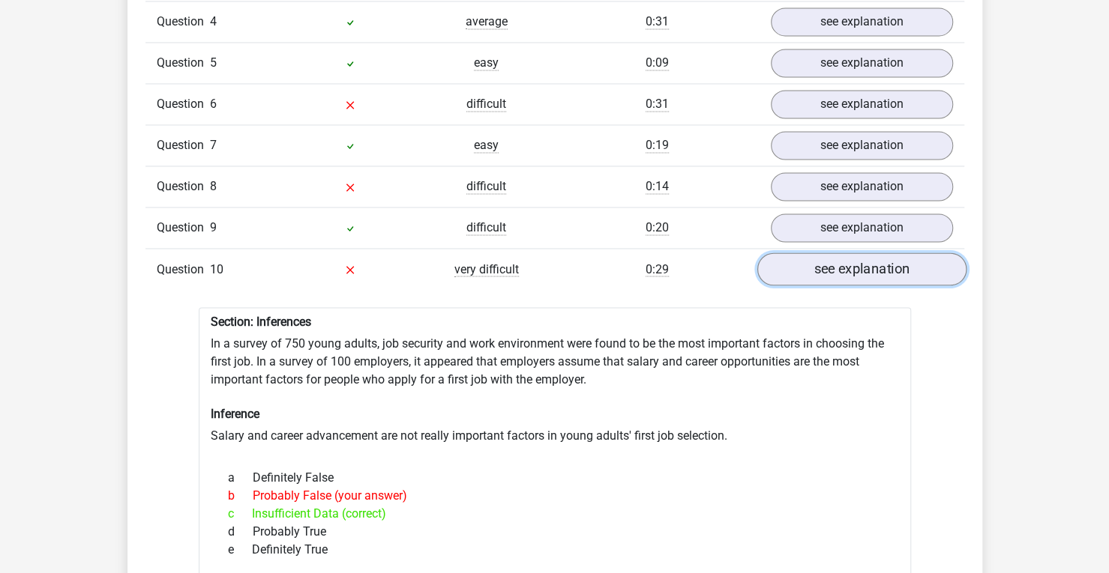
scroll to position [1395, 0]
